Goal: Find specific page/section: Find specific page/section

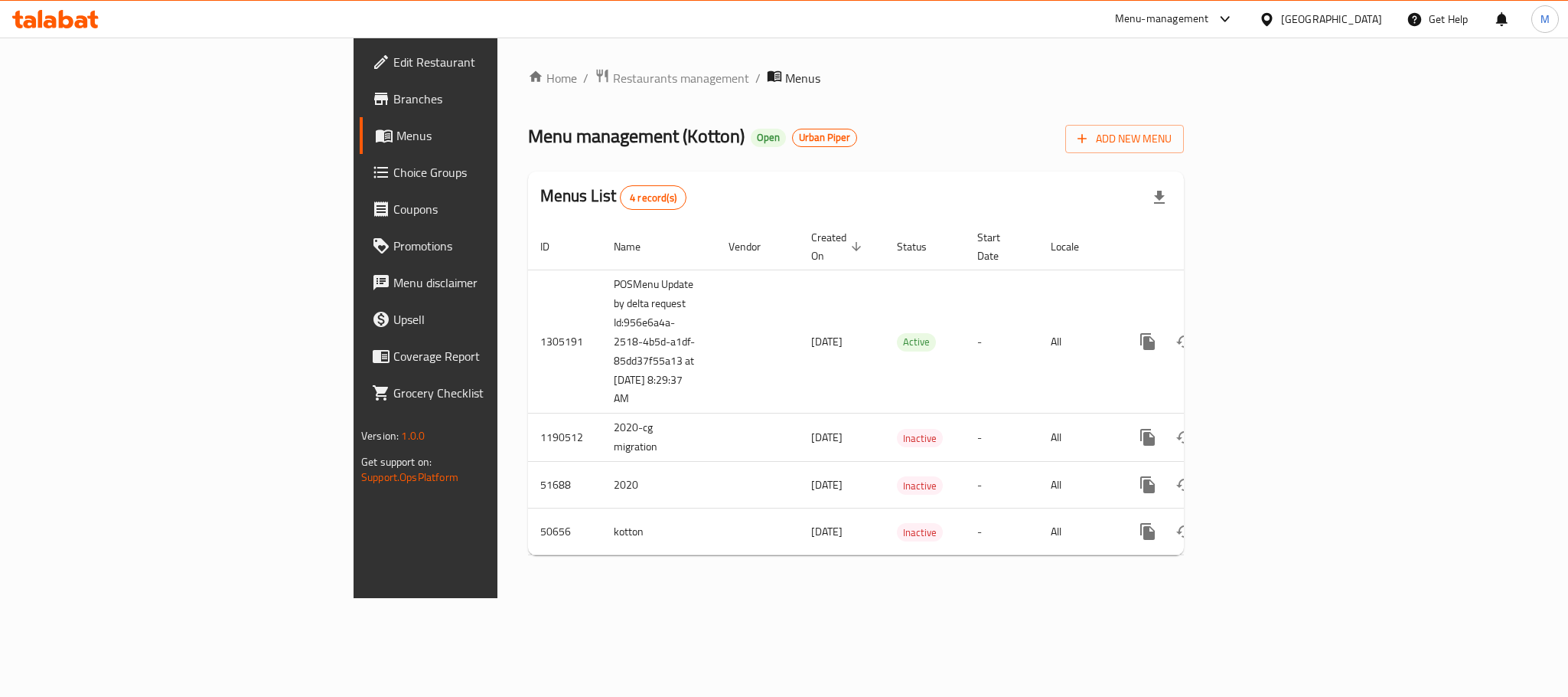
click at [393, 101] on span "Branches" at bounding box center [499, 98] width 210 height 19
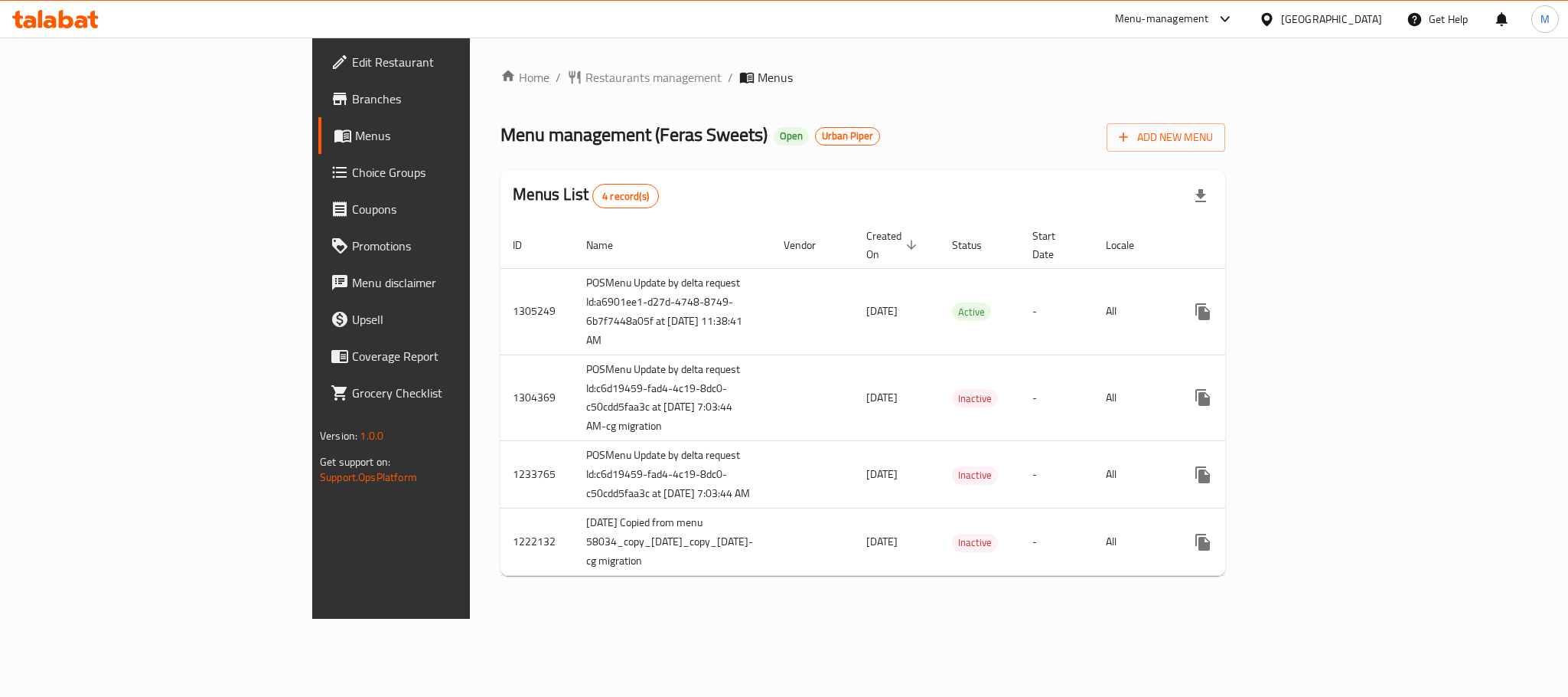
click at [352, 97] on span "Branches" at bounding box center [457, 98] width 210 height 19
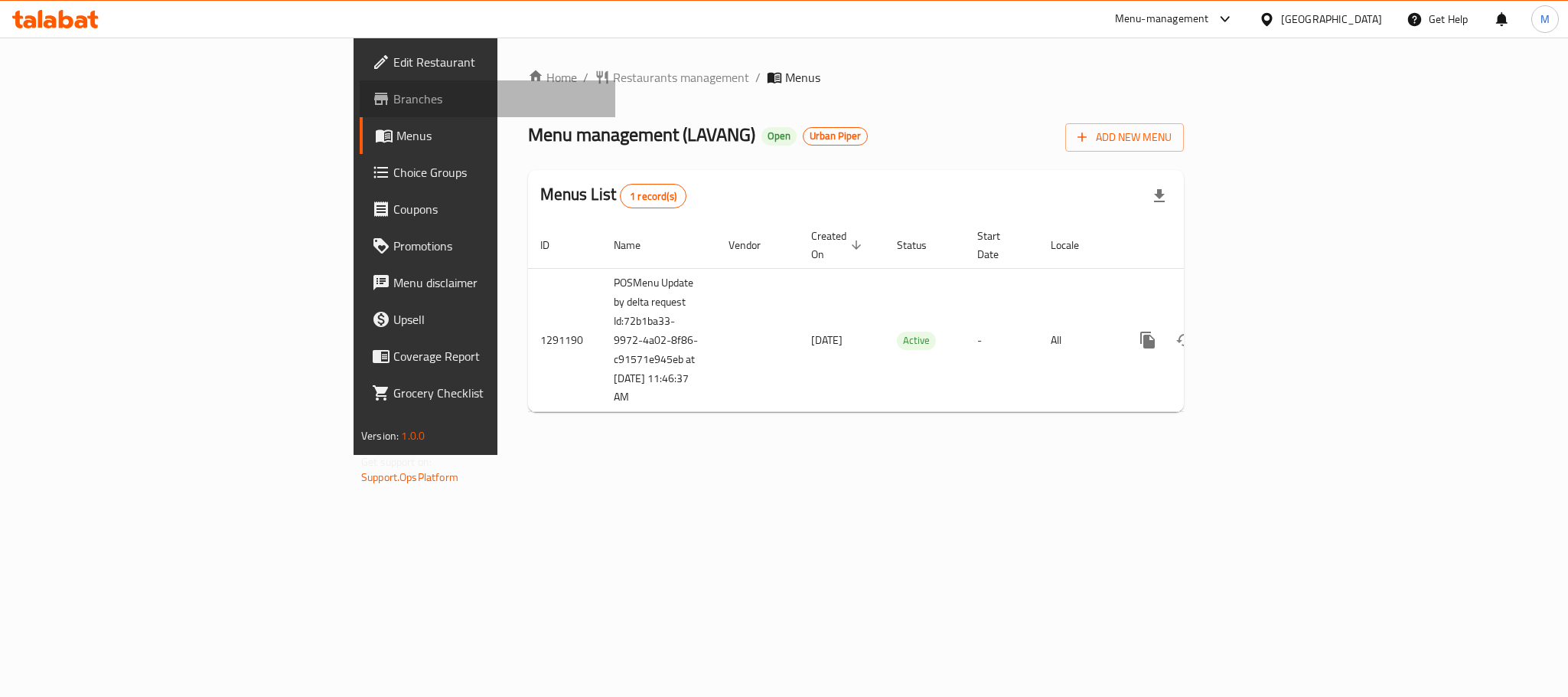
click at [393, 99] on span "Branches" at bounding box center [499, 98] width 210 height 19
click at [393, 97] on span "Branches" at bounding box center [499, 98] width 210 height 19
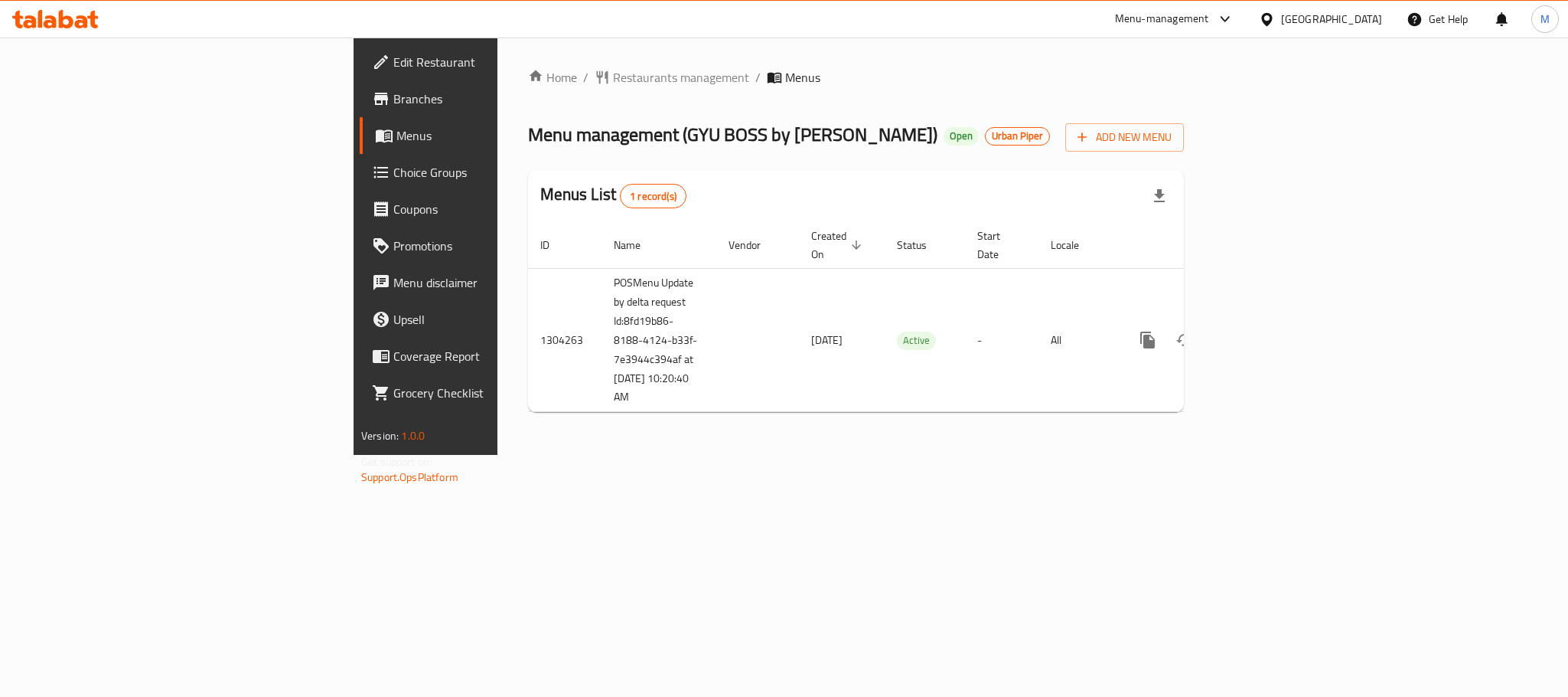
click at [393, 99] on span "Branches" at bounding box center [499, 98] width 210 height 19
click at [393, 102] on span "Branches" at bounding box center [499, 98] width 210 height 19
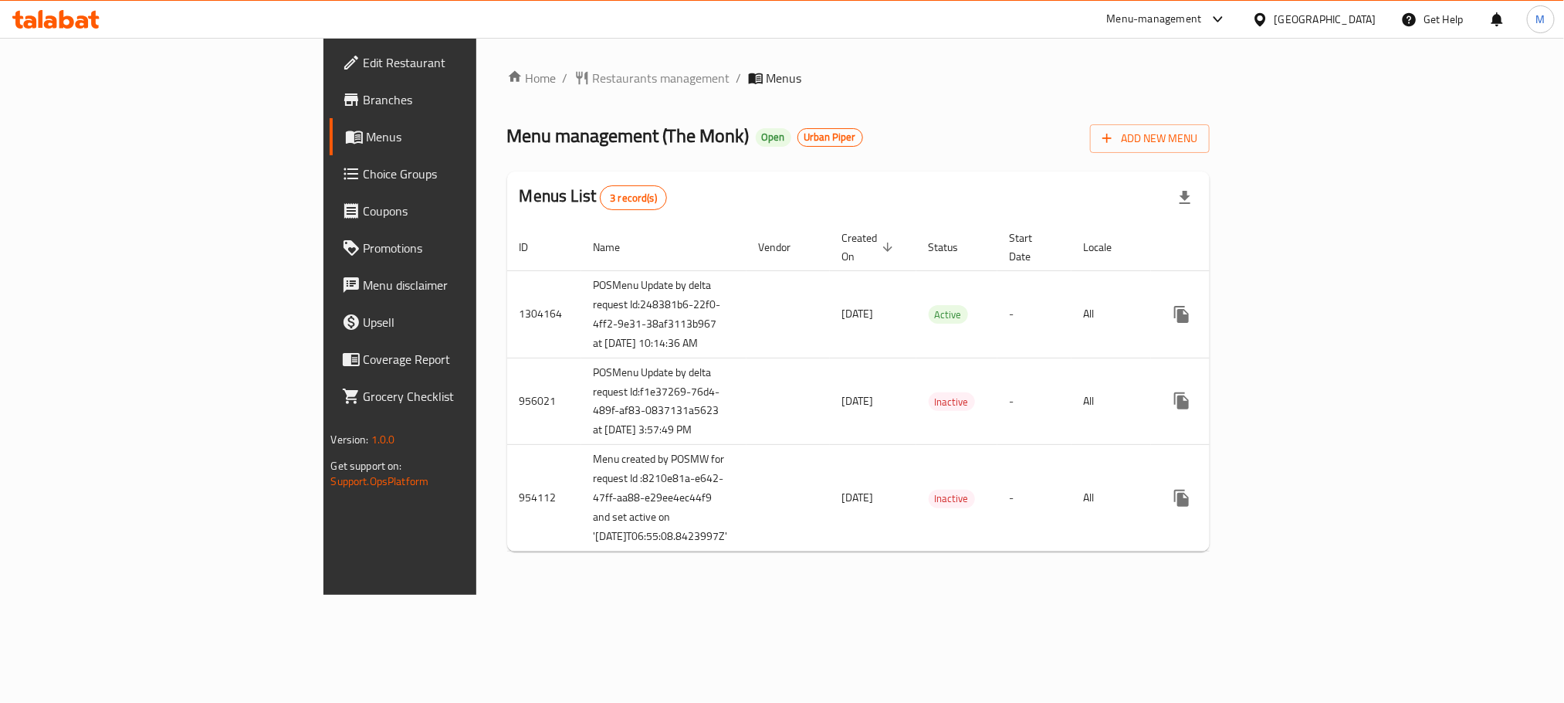
click at [364, 100] on span "Branches" at bounding box center [468, 99] width 208 height 19
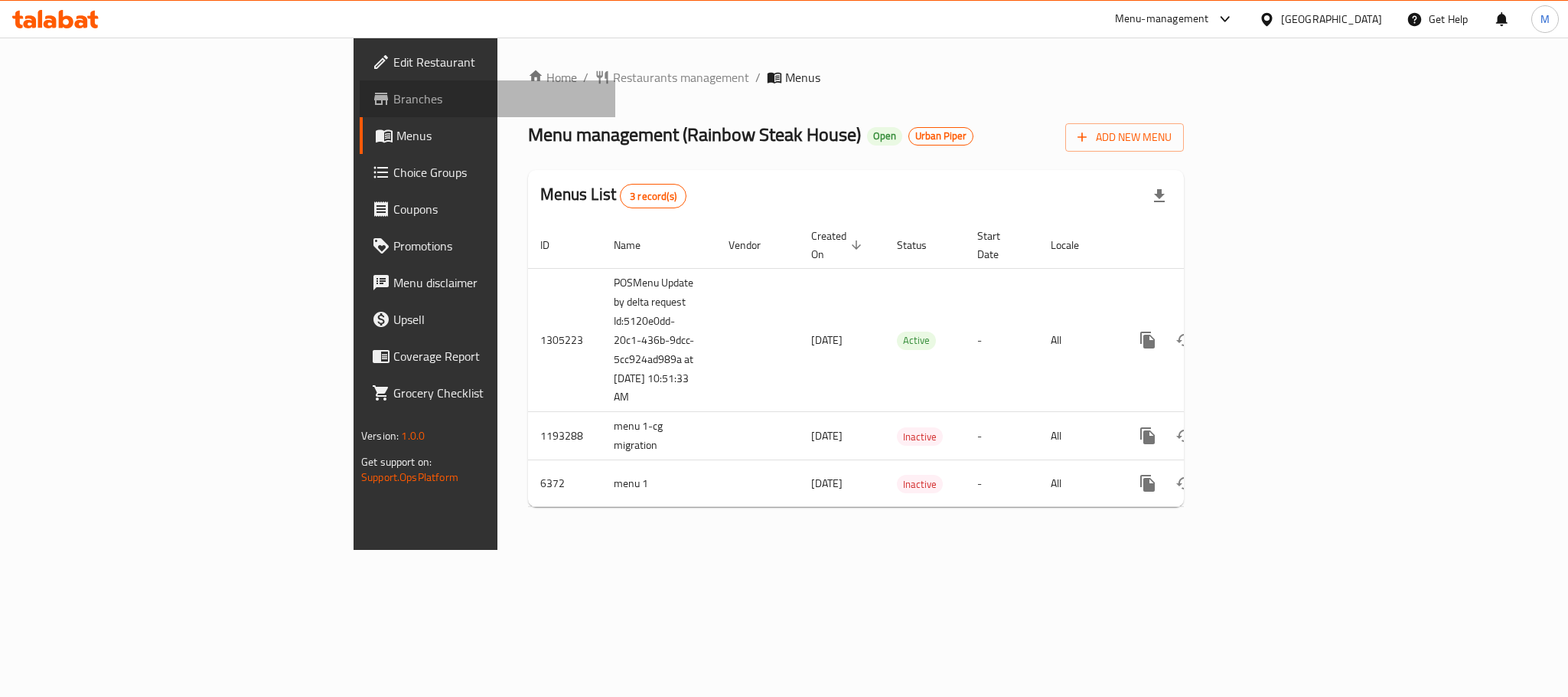
click at [393, 99] on span "Branches" at bounding box center [499, 98] width 210 height 19
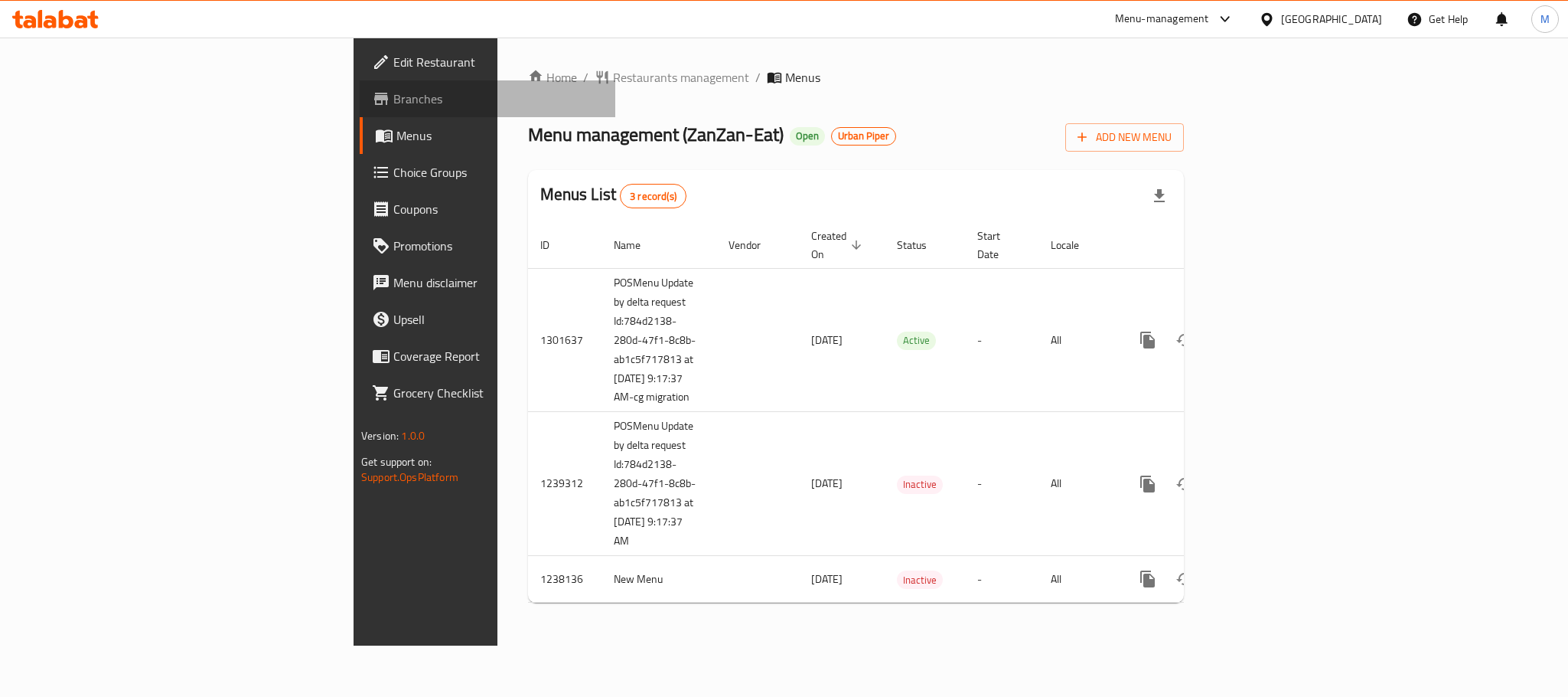
click at [393, 92] on span "Branches" at bounding box center [499, 98] width 210 height 19
click at [1330, 22] on div "[GEOGRAPHIC_DATA]" at bounding box center [1331, 19] width 101 height 17
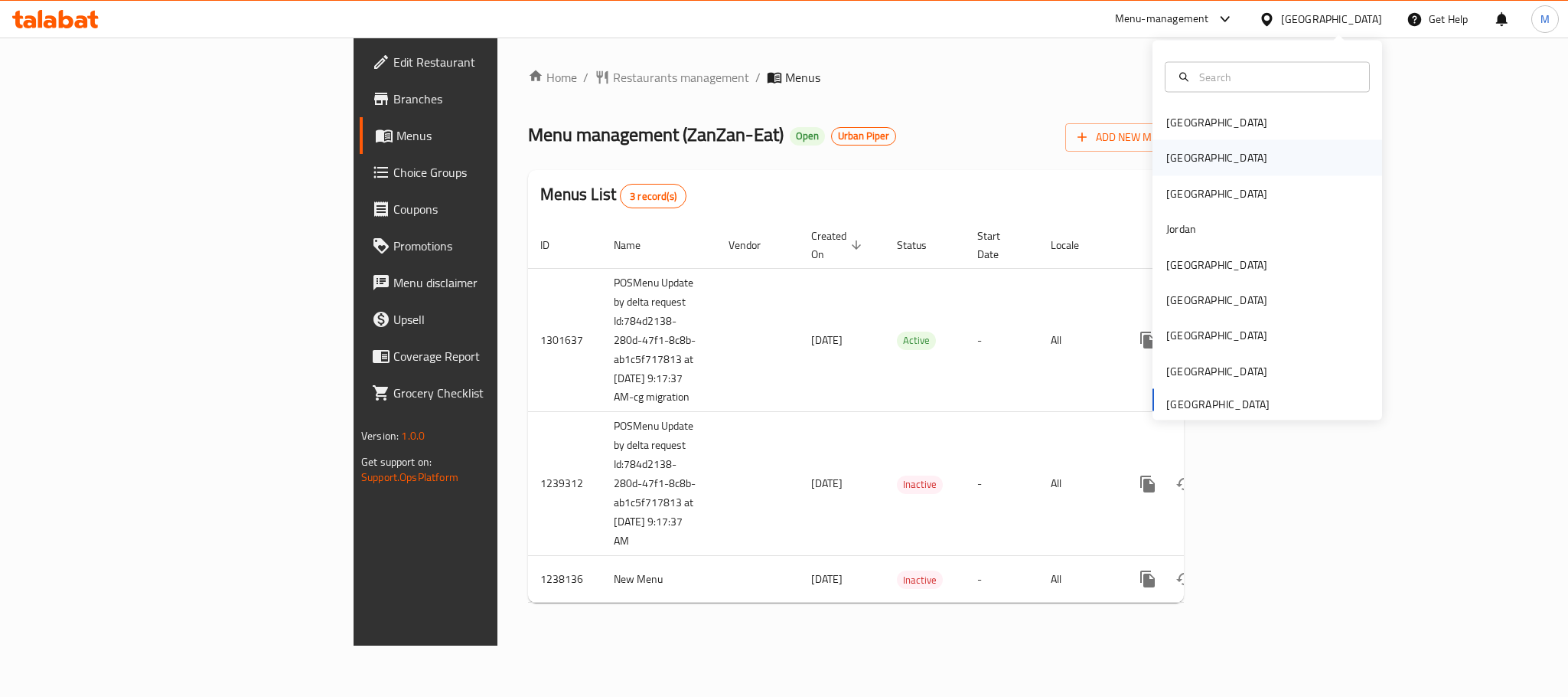
click at [1186, 153] on div "[GEOGRAPHIC_DATA]" at bounding box center [1216, 158] width 126 height 36
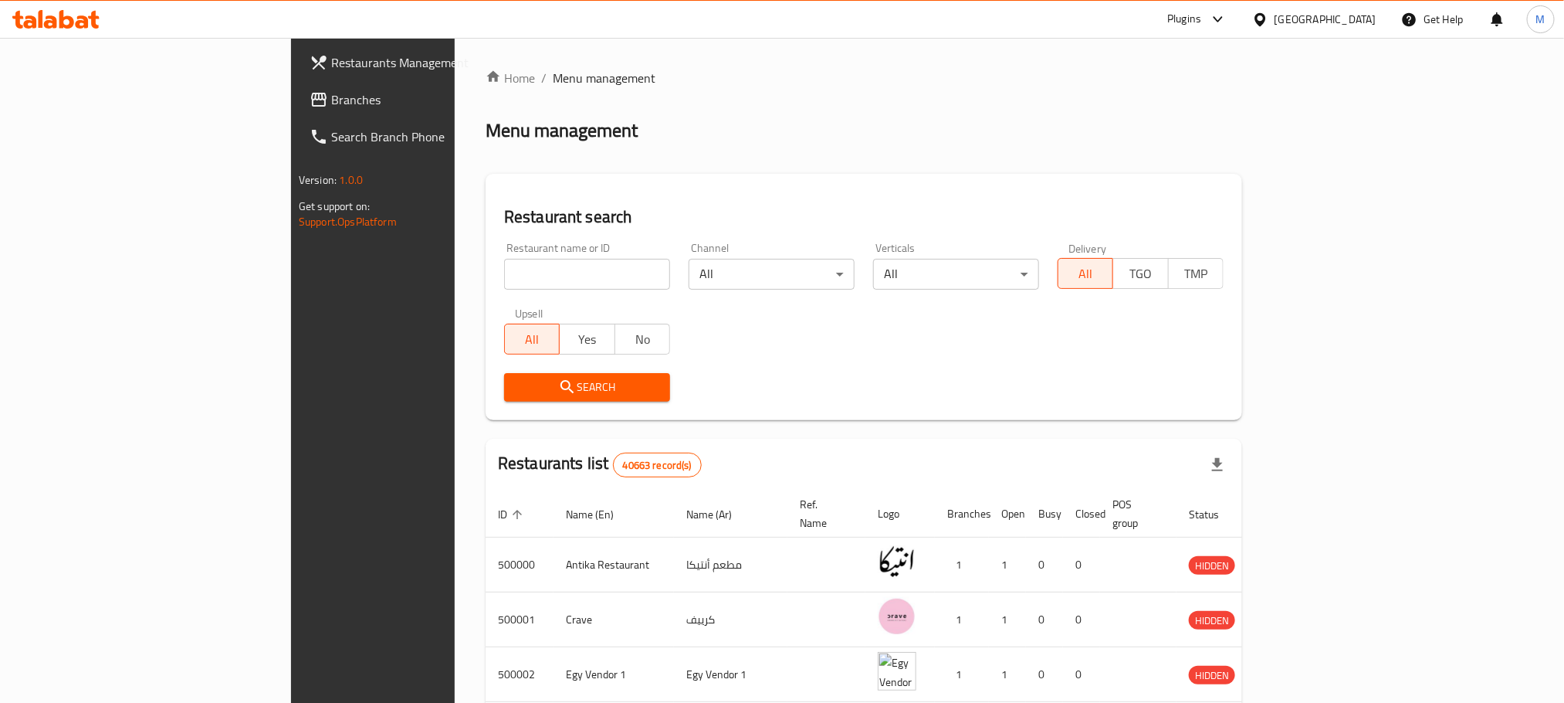
click at [504, 262] on input "search" at bounding box center [587, 274] width 166 height 31
paste input "502313"
type input "502313"
click at [516, 388] on span "Search" at bounding box center [586, 387] width 141 height 19
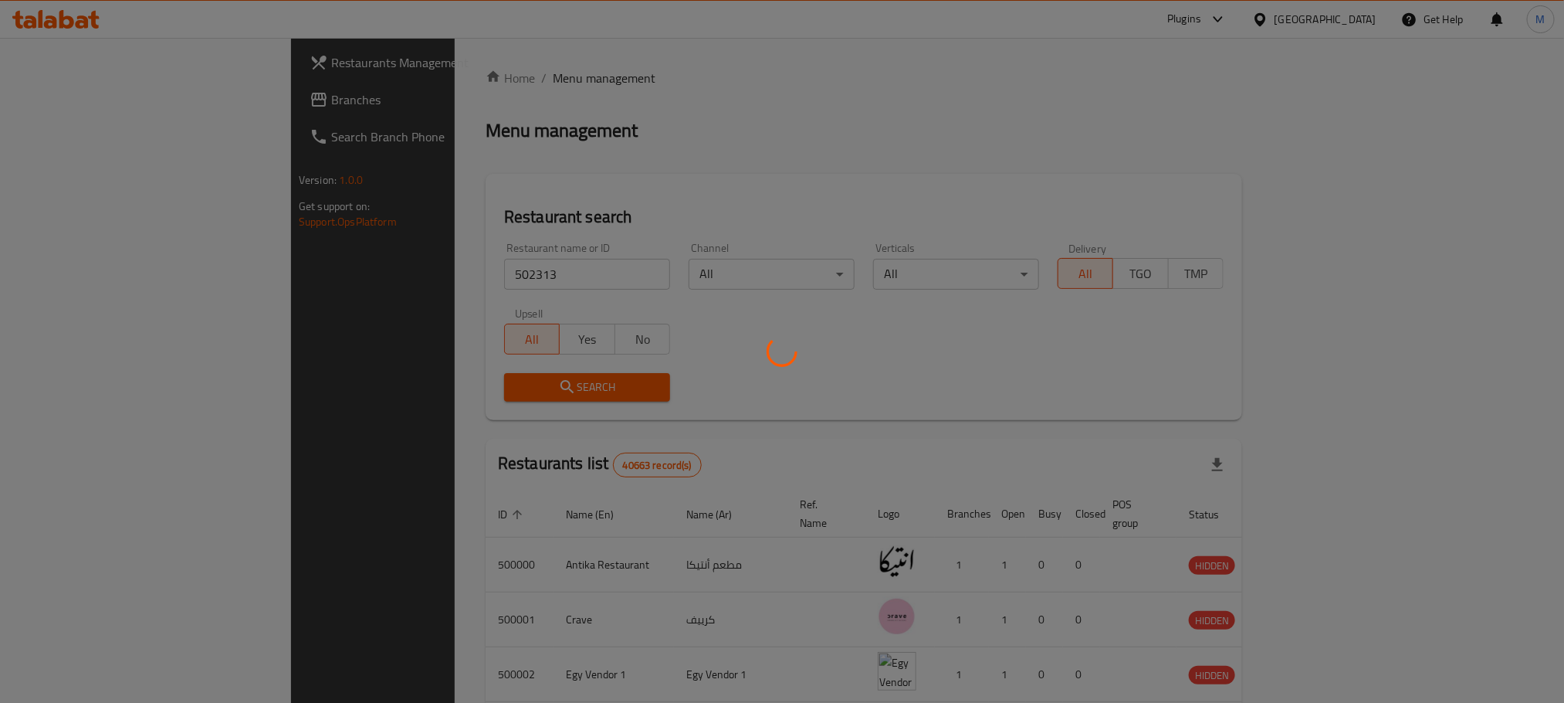
click at [454, 388] on div at bounding box center [782, 351] width 1564 height 703
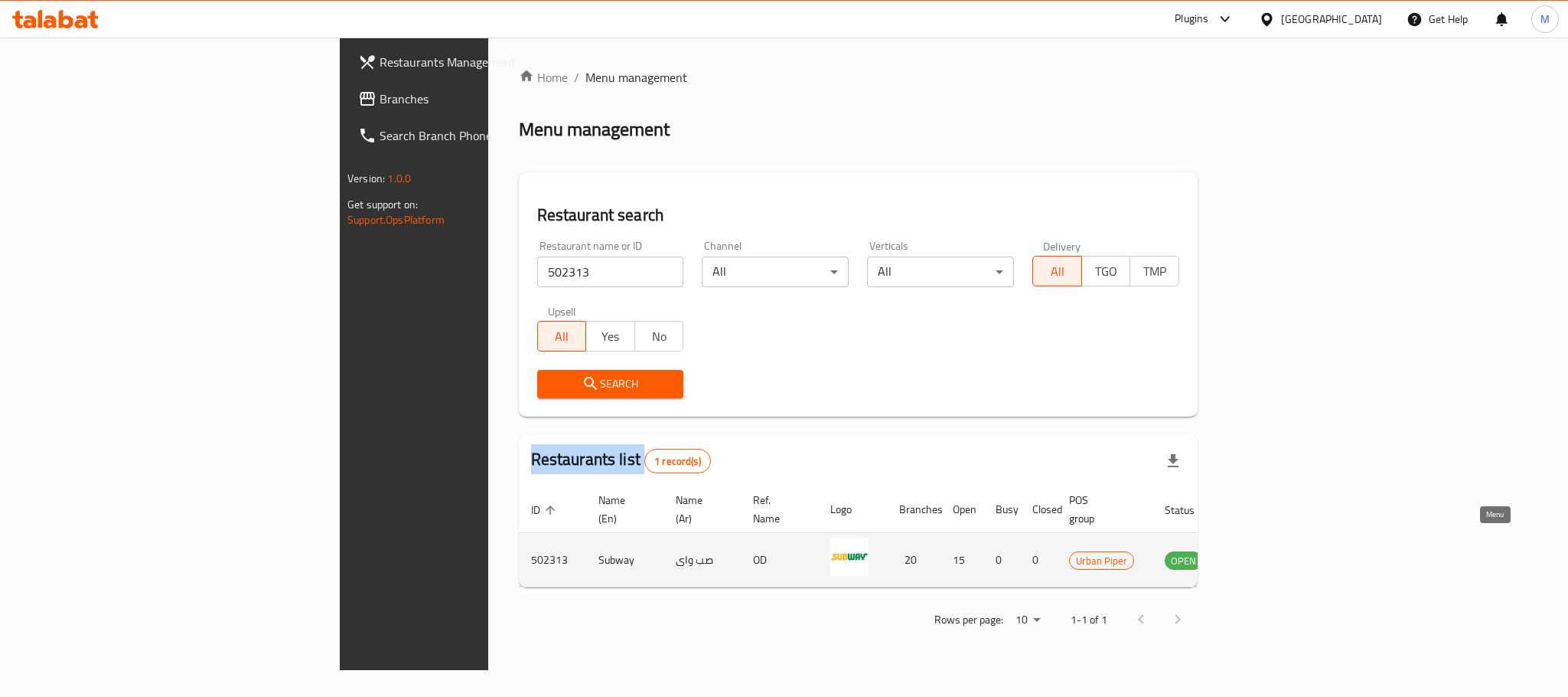
click at [1263, 554] on icon "enhanced table" at bounding box center [1254, 560] width 17 height 13
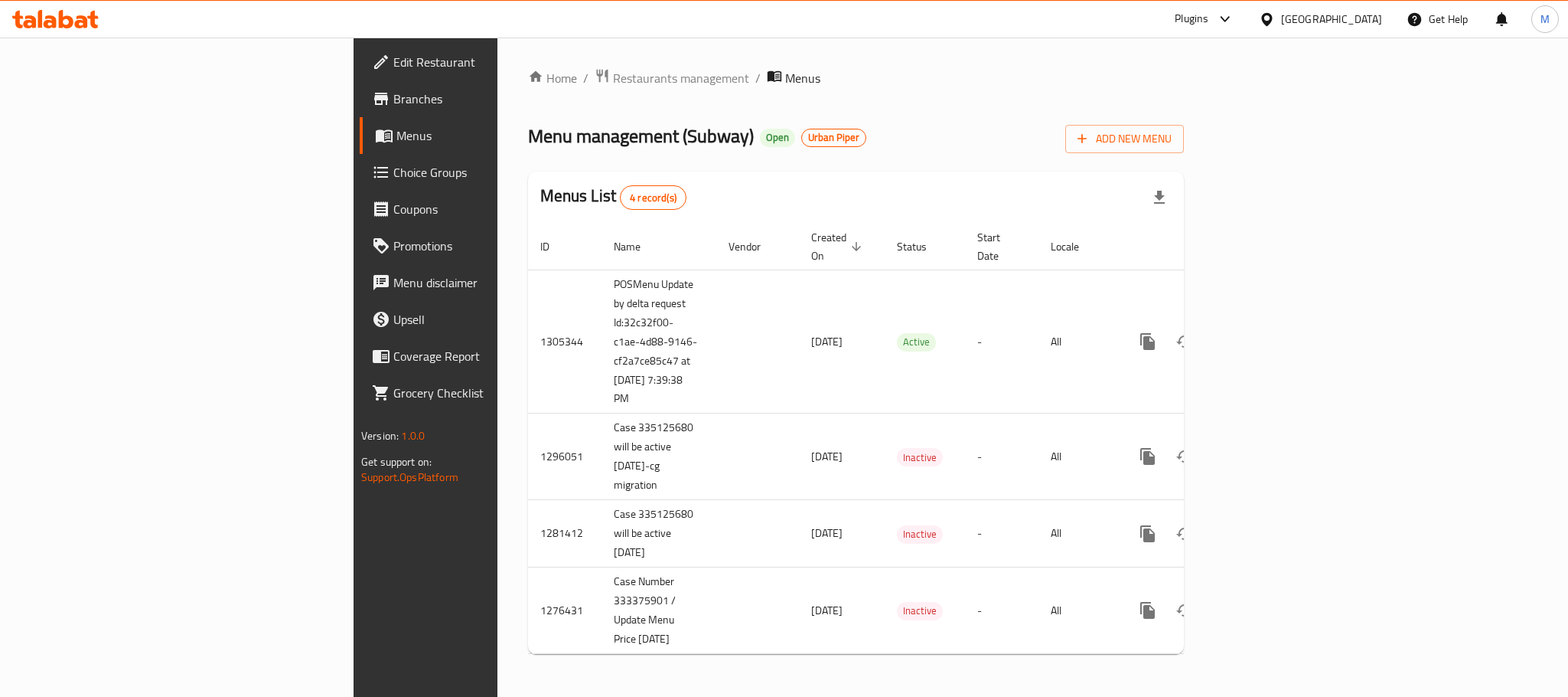
click at [393, 99] on span "Branches" at bounding box center [499, 98] width 210 height 19
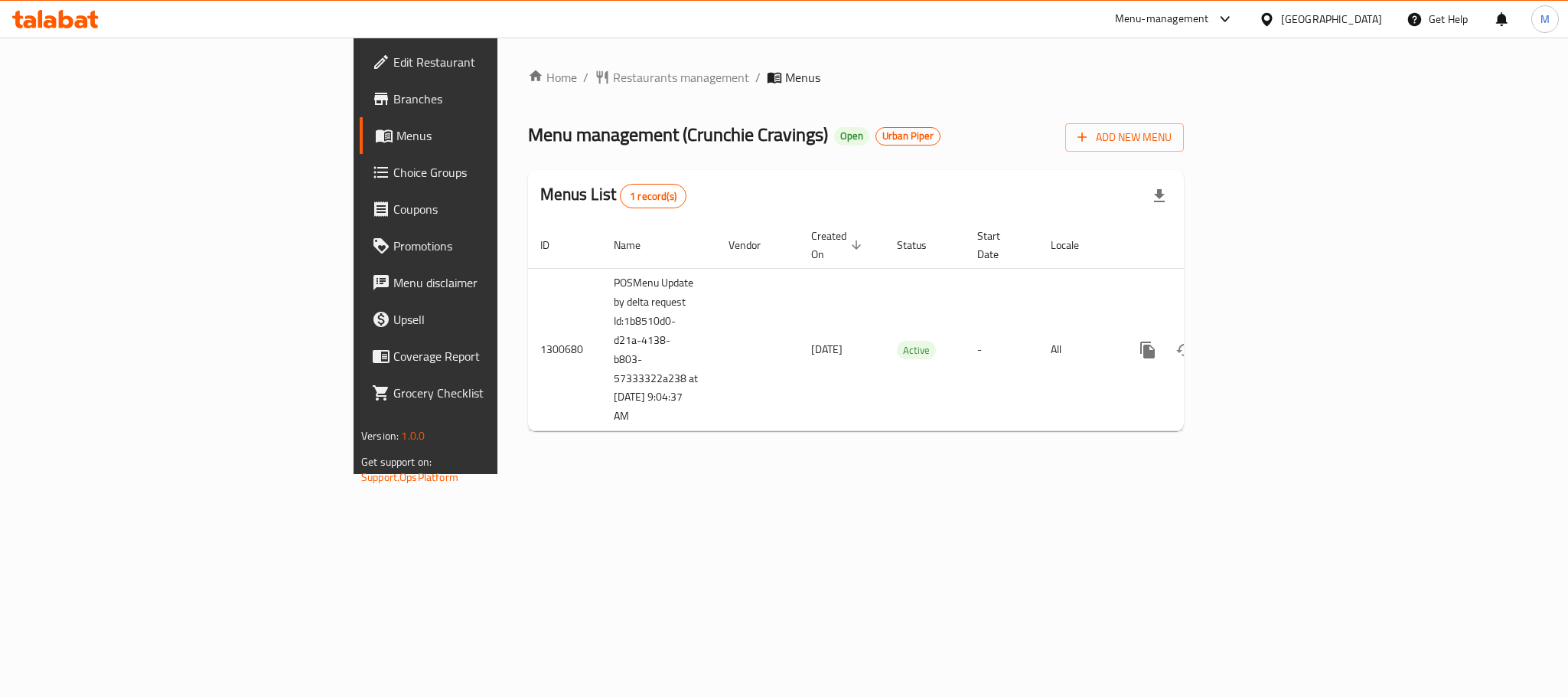
click at [393, 97] on span "Branches" at bounding box center [499, 98] width 210 height 19
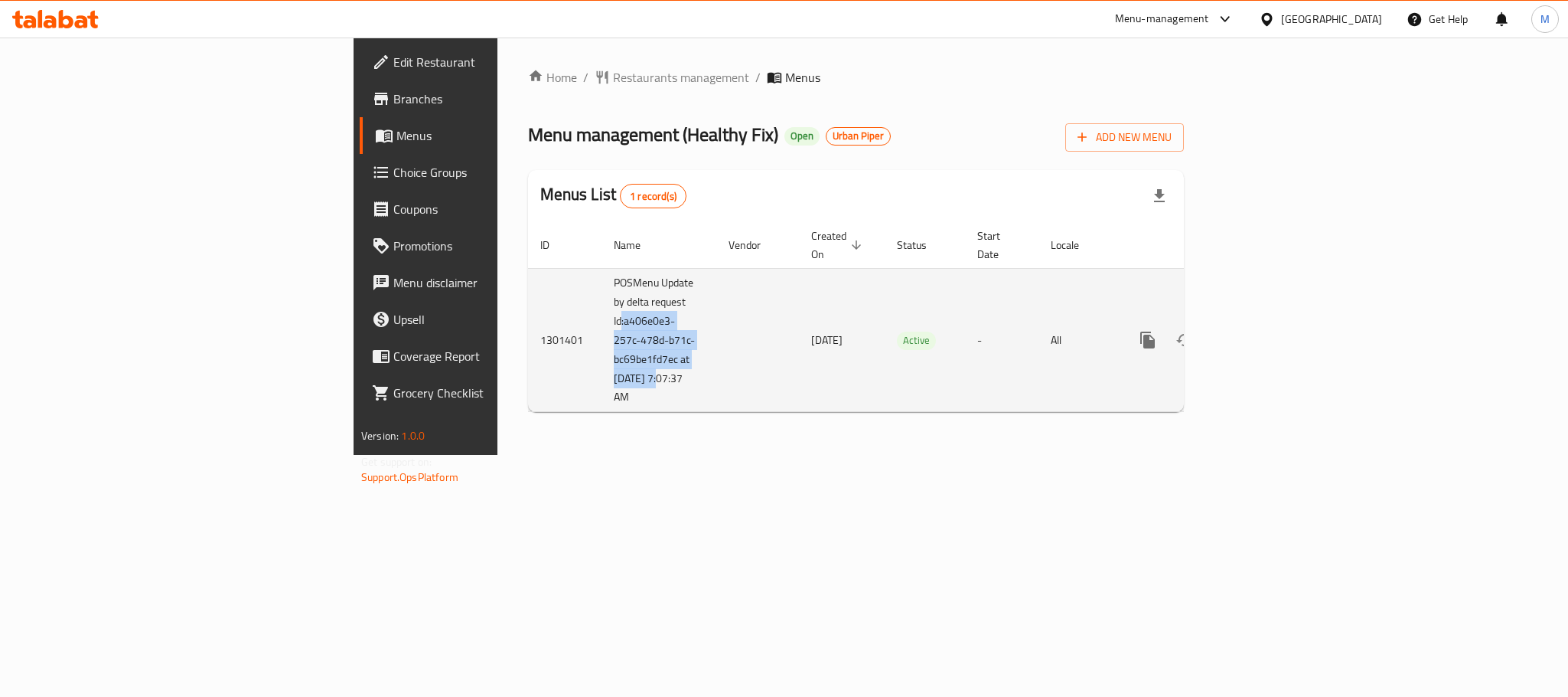
drag, startPoint x: 386, startPoint y: 303, endPoint x: 427, endPoint y: 358, distance: 68.6
click at [602, 358] on td "POSMenu Update by delta request Id:a406e0e3-257c-478d-b71c-bc69be1fd7ec at [DAT…" at bounding box center [659, 339] width 115 height 144
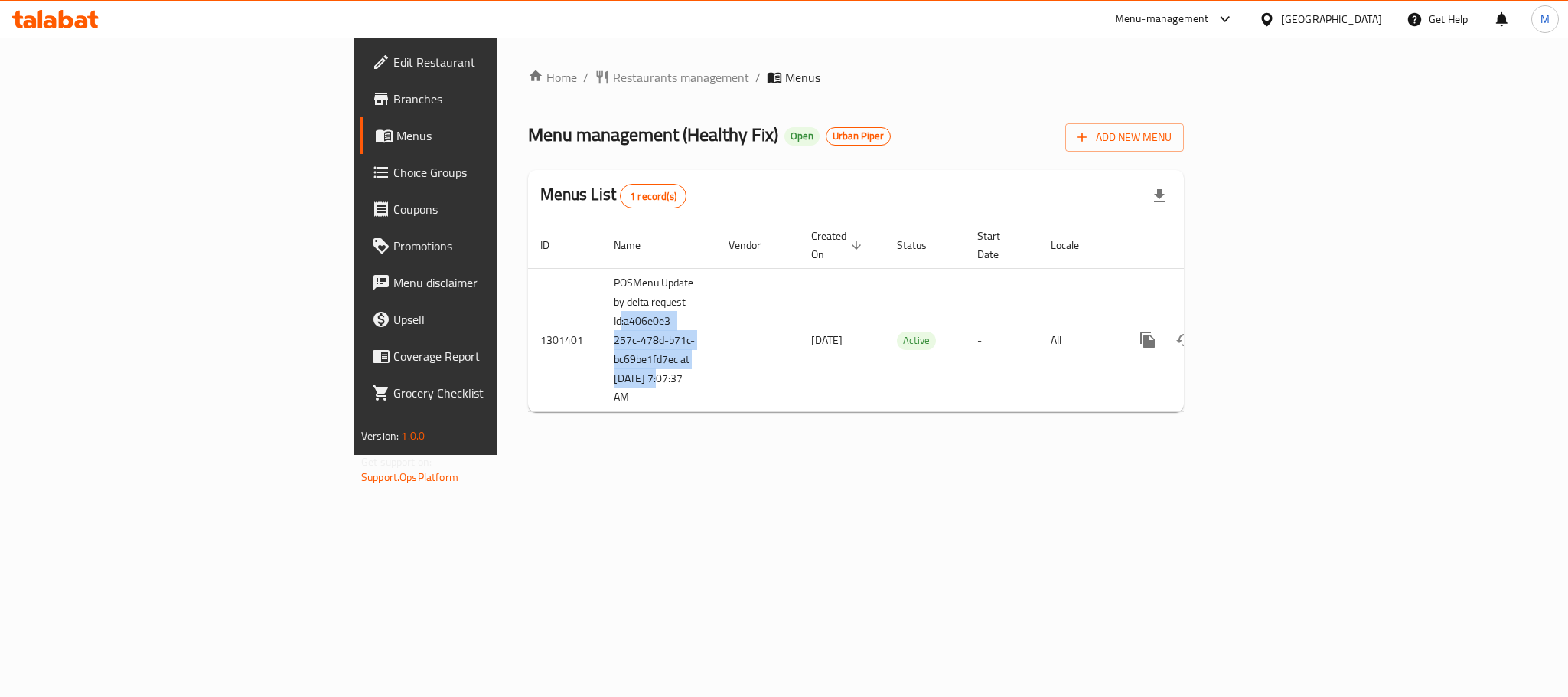
click at [393, 95] on span "Branches" at bounding box center [499, 98] width 210 height 19
